Goal: Transaction & Acquisition: Download file/media

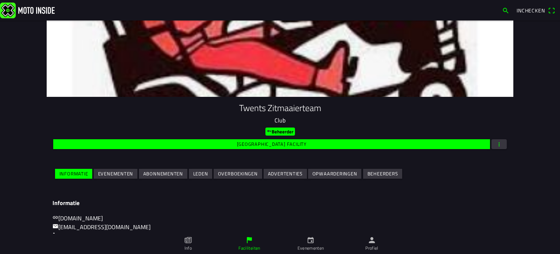
click at [316, 241] on link "Evenementen" at bounding box center [310, 243] width 61 height 20
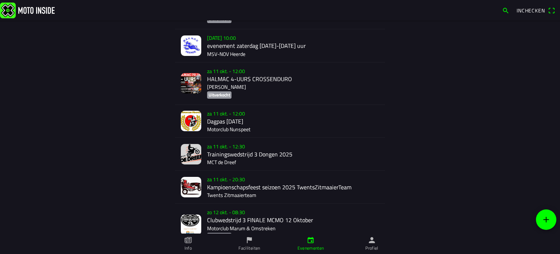
scroll to position [182, 0]
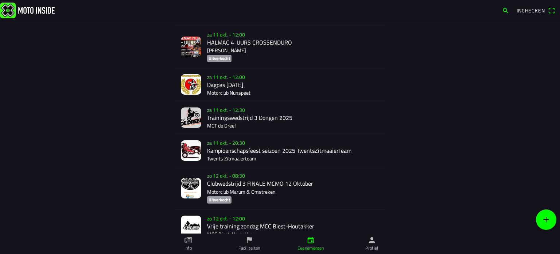
click at [215, 146] on div "[DATE] 20:30 Kampioenschapsfeest seizoen 2025 TwentsZitmaaierTeam Twents Zitmaa…" at bounding box center [293, 150] width 172 height 32
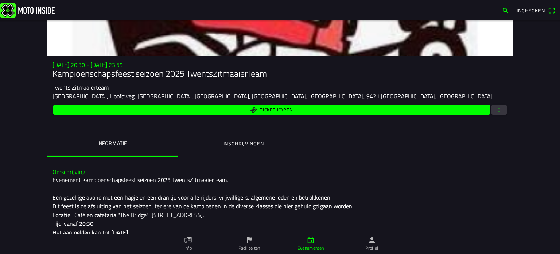
scroll to position [73, 0]
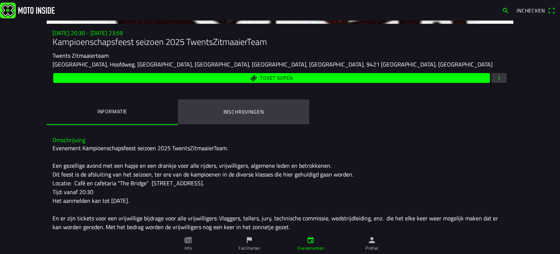
click at [246, 106] on button "Inschrijvingen" at bounding box center [243, 111] width 131 height 25
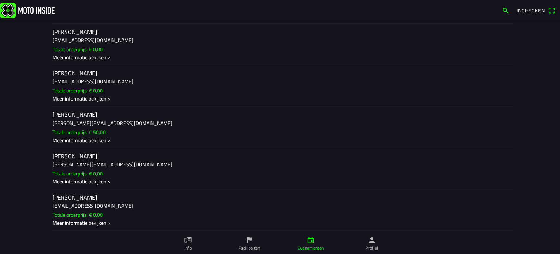
scroll to position [1335, 0]
click at [79, 137] on div "Meer informatie bekijken >" at bounding box center [280, 140] width 455 height 8
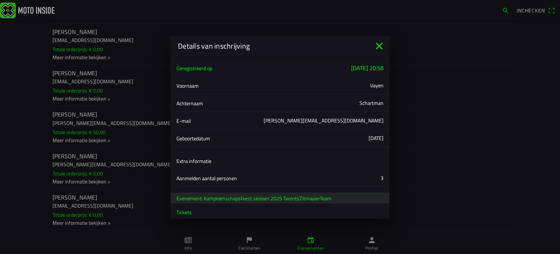
click at [375, 43] on icon "close" at bounding box center [380, 46] width 12 height 12
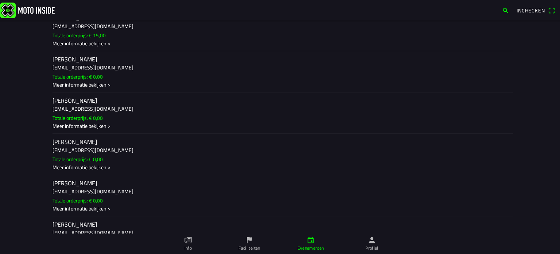
scroll to position [1152, 0]
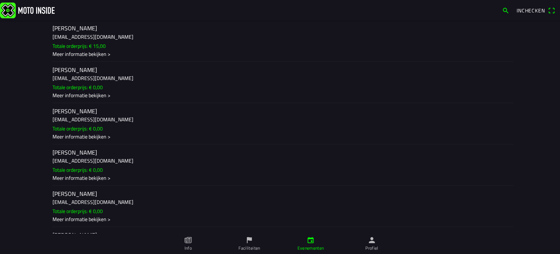
click at [81, 57] on div "Meer informatie bekijken >" at bounding box center [280, 54] width 455 height 8
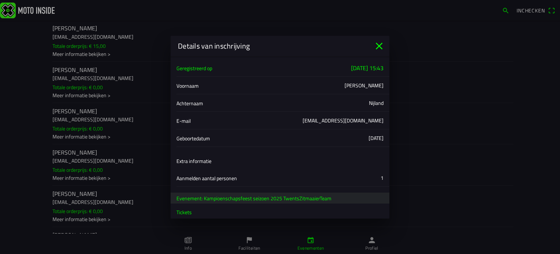
click at [378, 43] on icon "close" at bounding box center [379, 45] width 7 height 7
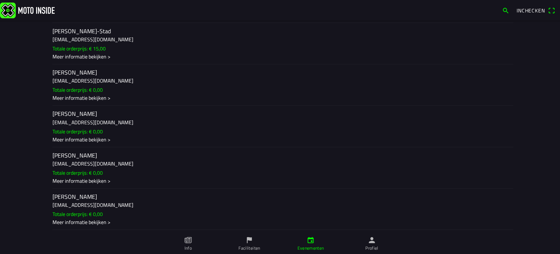
scroll to position [788, 0]
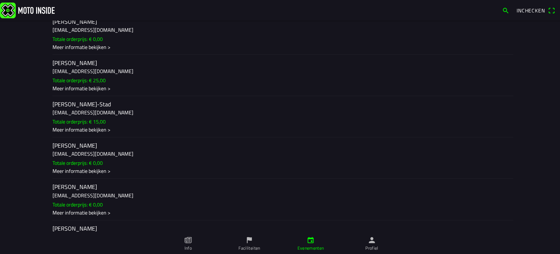
click at [77, 133] on div "Meer informatie bekijken >" at bounding box center [280, 129] width 455 height 8
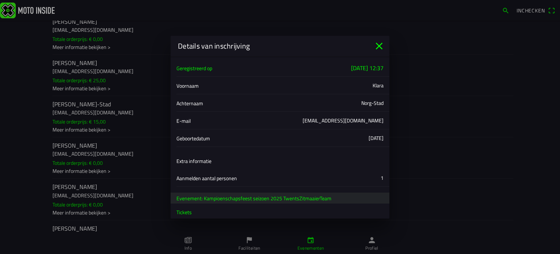
drag, startPoint x: 379, startPoint y: 44, endPoint x: 178, endPoint y: 92, distance: 206.7
click at [375, 43] on icon "close" at bounding box center [380, 46] width 12 height 12
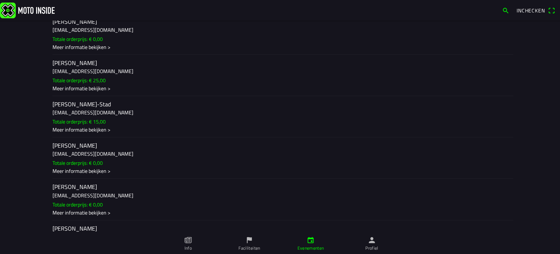
click at [73, 92] on div "Meer informatie bekijken >" at bounding box center [280, 88] width 455 height 8
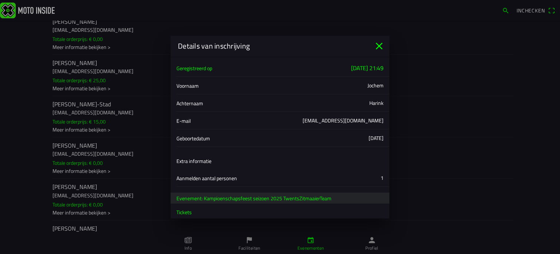
click at [372, 47] on ion-title "Details van inschrijving" at bounding box center [272, 45] width 203 height 11
click at [379, 45] on icon "close" at bounding box center [379, 45] width 7 height 7
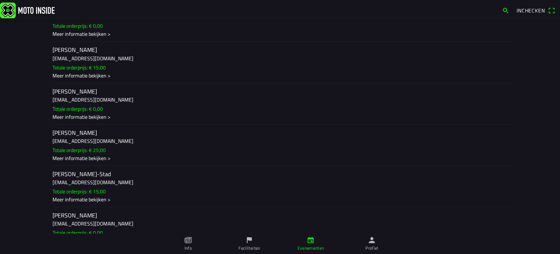
scroll to position [678, 0]
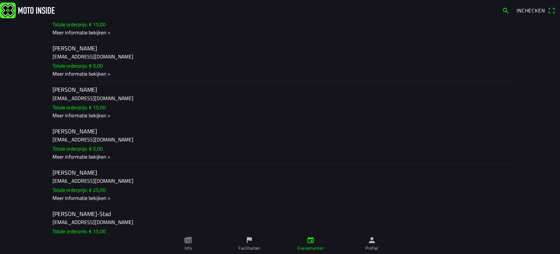
click at [79, 119] on div "Meer informatie bekijken >" at bounding box center [280, 115] width 455 height 8
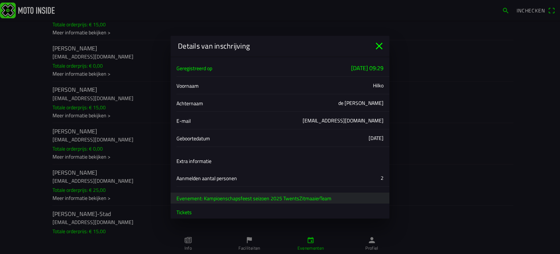
click at [379, 40] on icon "close" at bounding box center [380, 46] width 12 height 12
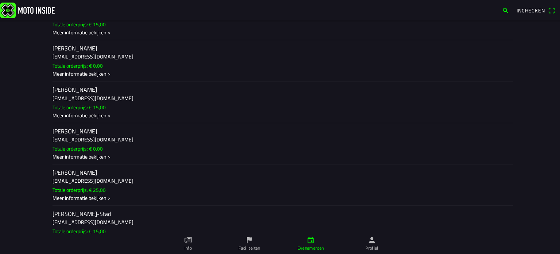
click at [82, 36] on div "Meer informatie bekijken >" at bounding box center [280, 32] width 455 height 8
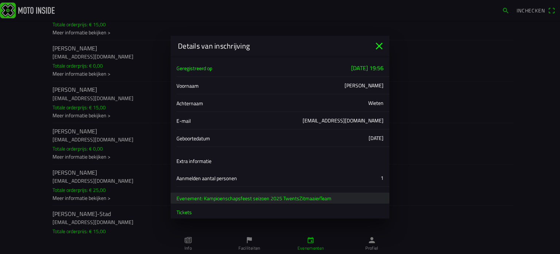
click at [375, 43] on icon "close" at bounding box center [380, 46] width 12 height 12
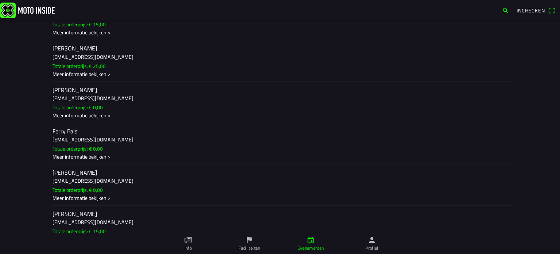
scroll to position [459, 0]
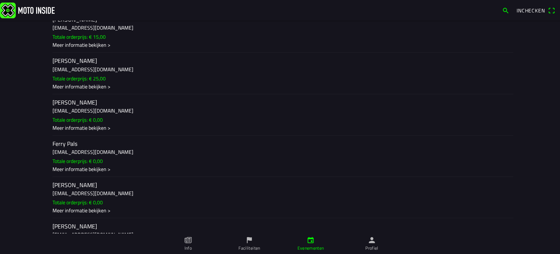
click at [76, 87] on div "Meer informatie bekijken >" at bounding box center [280, 86] width 455 height 8
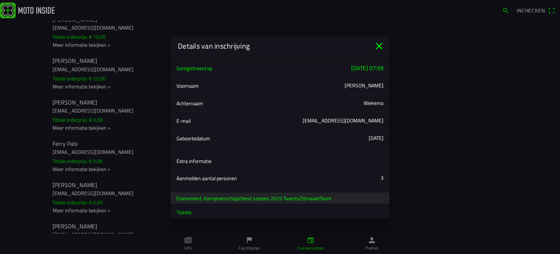
drag, startPoint x: 376, startPoint y: 44, endPoint x: 305, endPoint y: 40, distance: 72.0
click at [376, 44] on icon "close" at bounding box center [380, 46] width 12 height 12
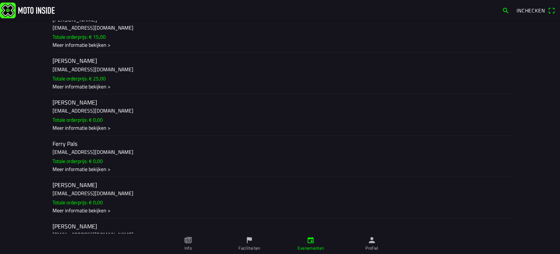
click at [69, 45] on ion-label "[PERSON_NAME] [EMAIL_ADDRESS][DOMAIN_NAME] Totale orderprijs: € 15,00 Meer info…" at bounding box center [280, 31] width 455 height 33
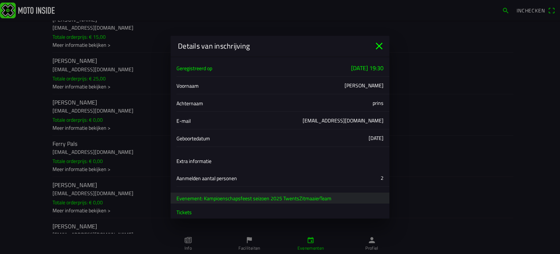
click at [378, 43] on icon "close" at bounding box center [380, 46] width 12 height 12
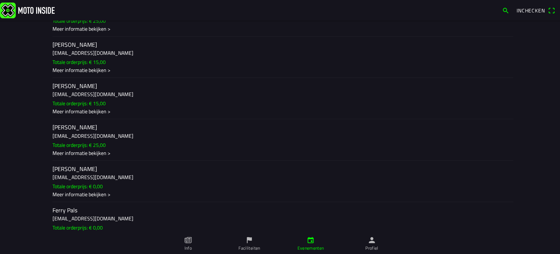
scroll to position [350, 0]
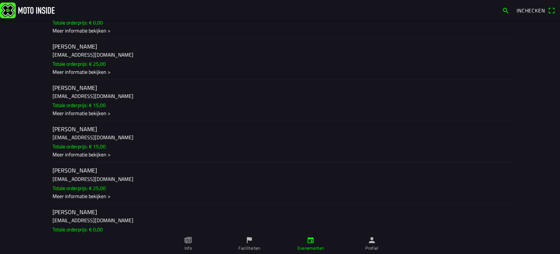
click at [72, 113] on div "Meer informatie bekijken >" at bounding box center [280, 113] width 455 height 8
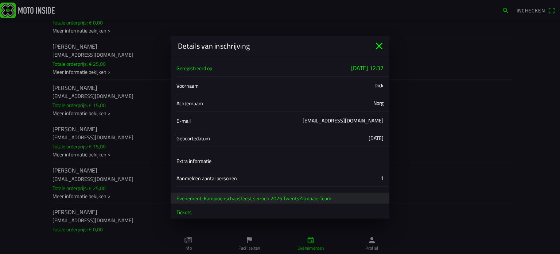
click at [378, 44] on icon "close" at bounding box center [380, 46] width 12 height 12
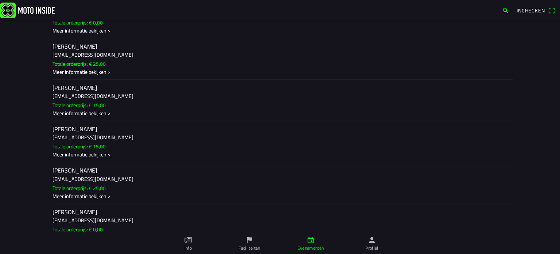
click at [74, 72] on div "Meer informatie bekijken >" at bounding box center [280, 72] width 455 height 8
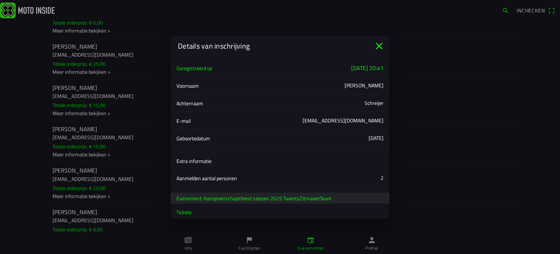
click at [377, 43] on icon "close" at bounding box center [380, 46] width 12 height 12
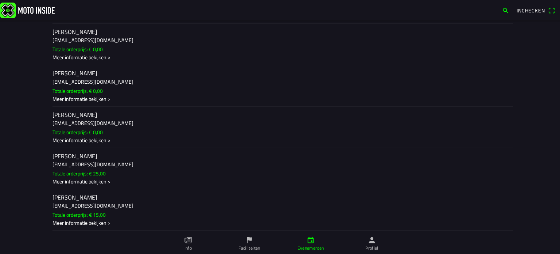
scroll to position [204, 0]
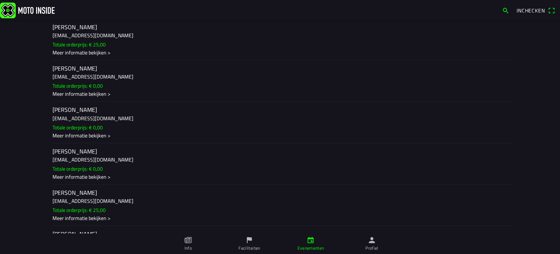
click at [77, 52] on div "Meer informatie bekijken >" at bounding box center [280, 53] width 455 height 8
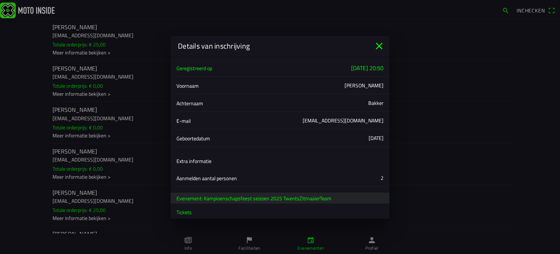
drag, startPoint x: 376, startPoint y: 40, endPoint x: 195, endPoint y: 76, distance: 184.4
click at [376, 40] on icon "close" at bounding box center [380, 46] width 12 height 12
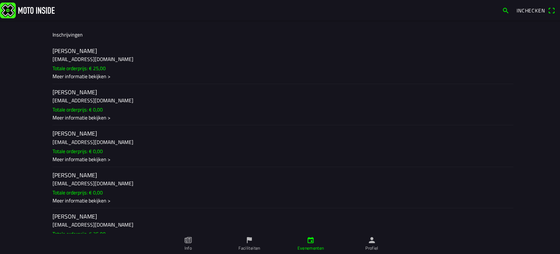
scroll to position [167, 0]
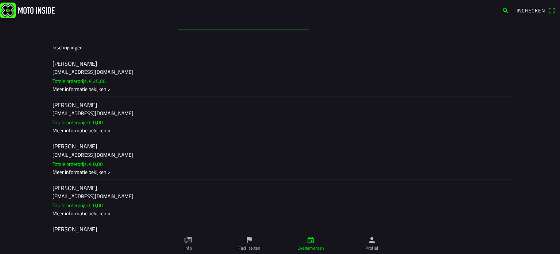
click at [74, 128] on div "Meer informatie bekijken >" at bounding box center [280, 130] width 455 height 8
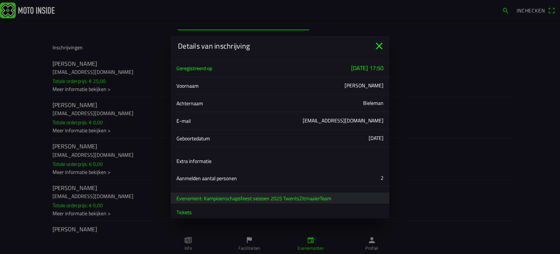
drag, startPoint x: 379, startPoint y: 40, endPoint x: 161, endPoint y: 132, distance: 237.2
click at [349, 50] on div "Details van inschrijving" at bounding box center [280, 46] width 219 height 20
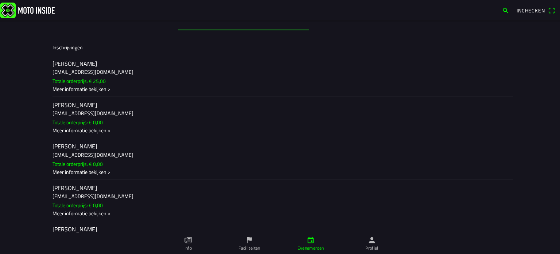
click at [74, 171] on div "Meer informatie bekijken >" at bounding box center [280, 171] width 455 height 8
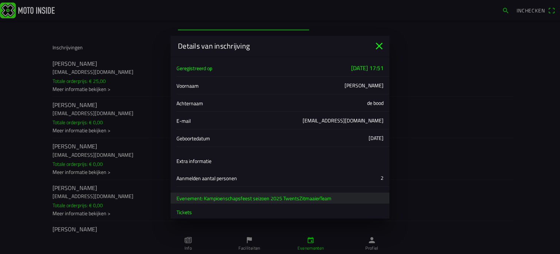
drag, startPoint x: 379, startPoint y: 43, endPoint x: 364, endPoint y: 40, distance: 15.0
click at [379, 43] on icon "close" at bounding box center [380, 46] width 12 height 12
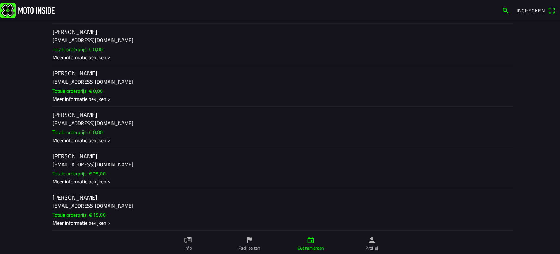
scroll to position [0, 0]
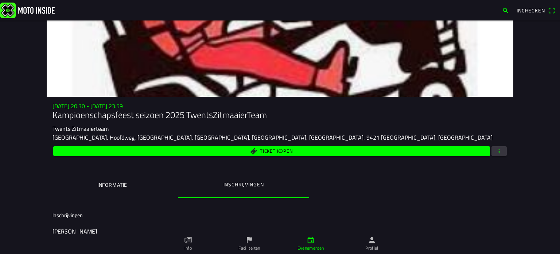
click at [496, 148] on span "button" at bounding box center [499, 151] width 7 height 10
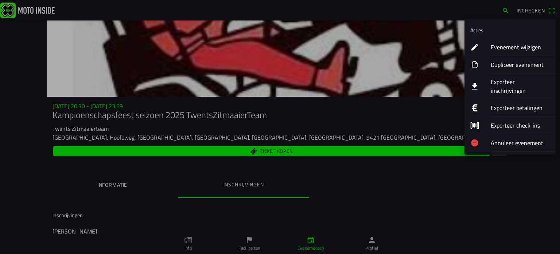
click at [503, 80] on ion-label "Exporteer inschrijvingen" at bounding box center [520, 86] width 59 height 18
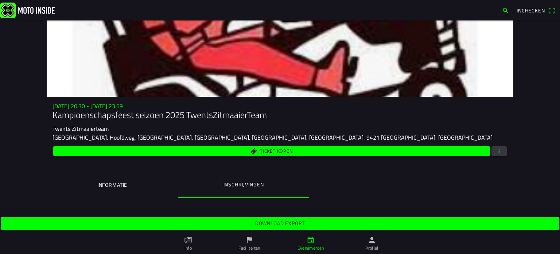
click at [277, 215] on div "Download export" at bounding box center [280, 223] width 560 height 16
click at [276, 219] on span "Download export" at bounding box center [280, 222] width 548 height 13
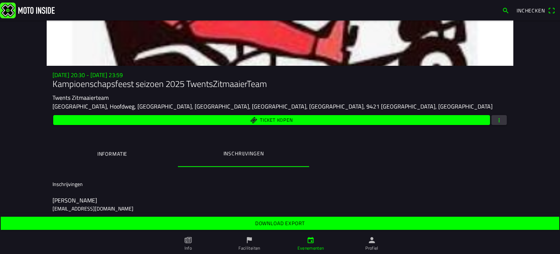
scroll to position [73, 0]
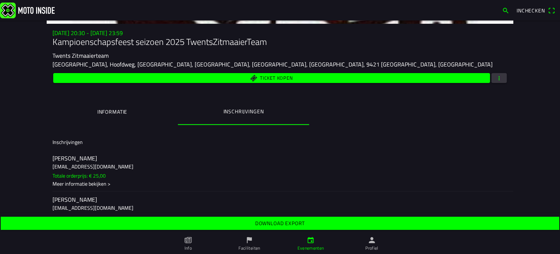
click at [112, 113] on ion-label "Informatie" at bounding box center [112, 112] width 30 height 8
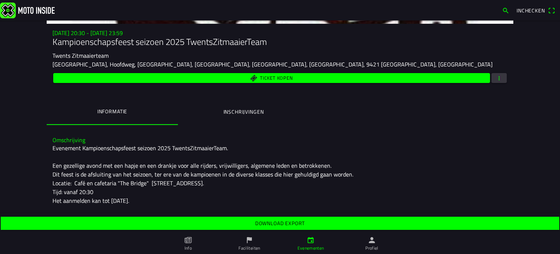
click at [500, 74] on button "button" at bounding box center [499, 78] width 15 height 10
